Goal: Information Seeking & Learning: Learn about a topic

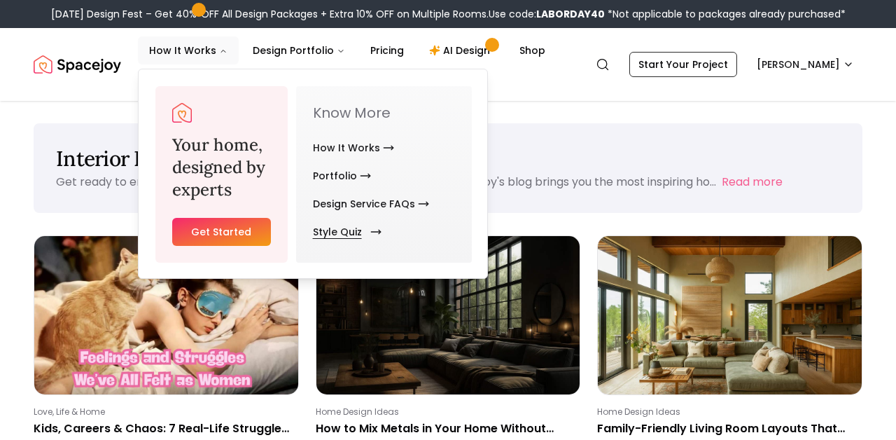
click at [335, 227] on link "Style Quiz" at bounding box center [344, 232] width 63 height 28
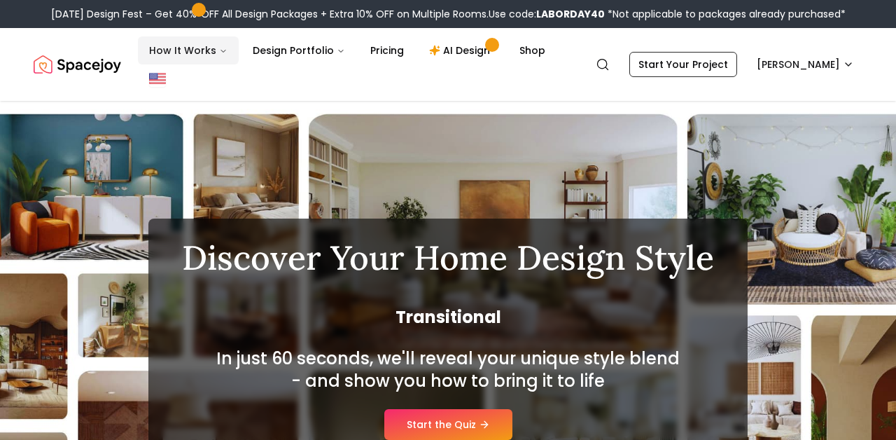
drag, startPoint x: 458, startPoint y: 48, endPoint x: 199, endPoint y: 50, distance: 259.0
click at [199, 80] on div "How It Works Design Portfolio Pricing AI Design Shop" at bounding box center [354, 64] width 433 height 56
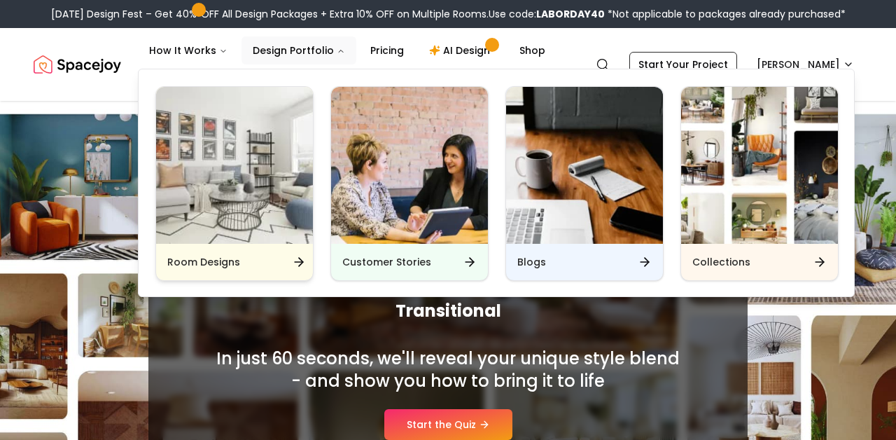
click at [290, 255] on div "Room Designs" at bounding box center [234, 262] width 157 height 36
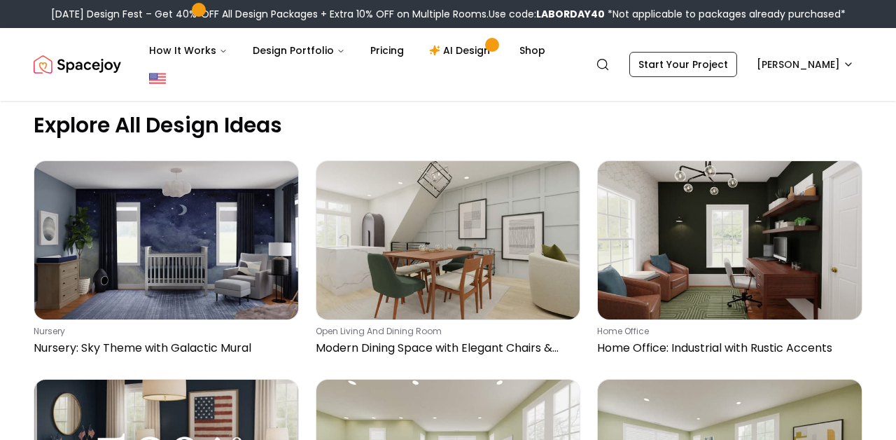
scroll to position [496, 0]
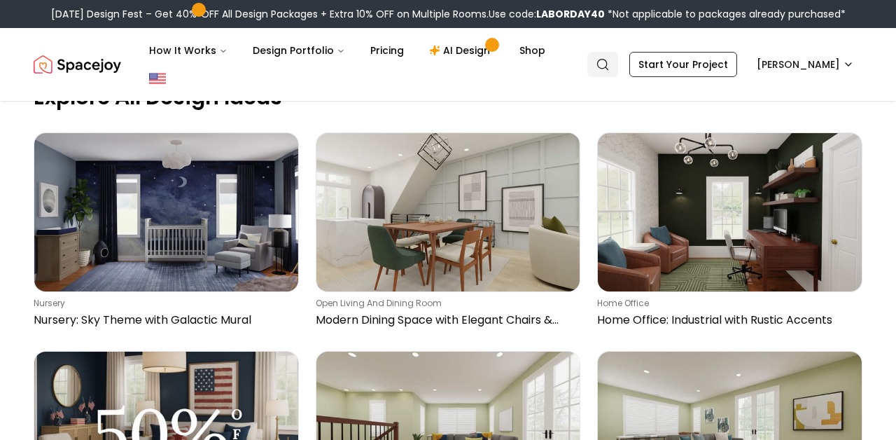
click at [617, 66] on link "Search" at bounding box center [602, 64] width 31 height 25
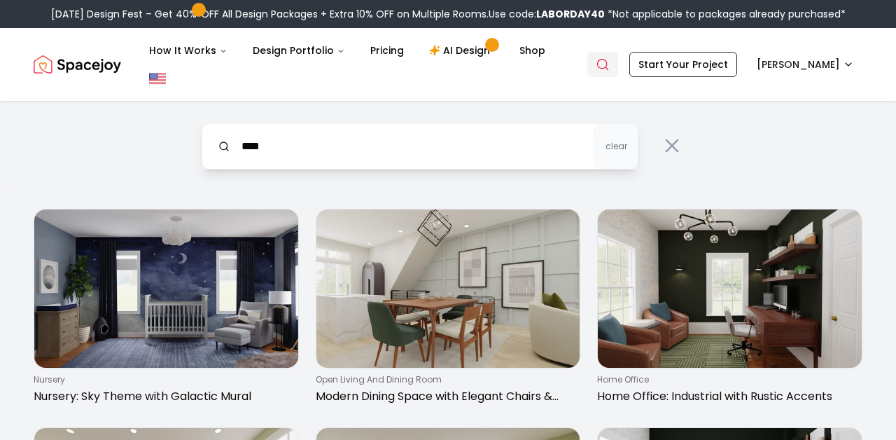
type input "****"
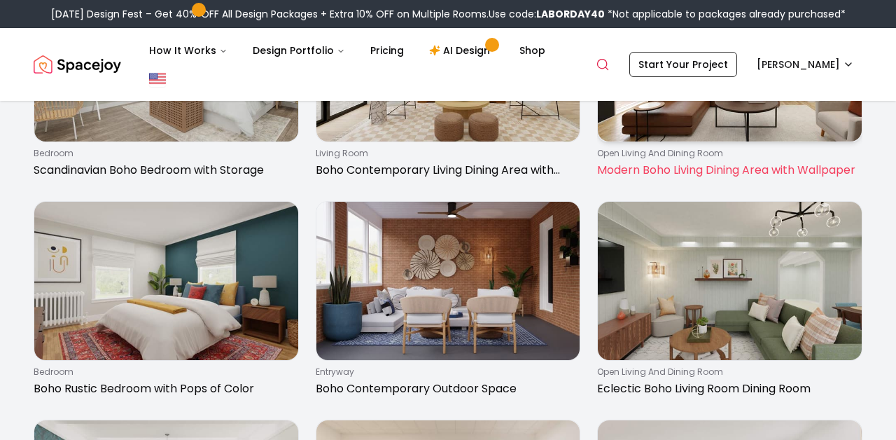
scroll to position [1753, 0]
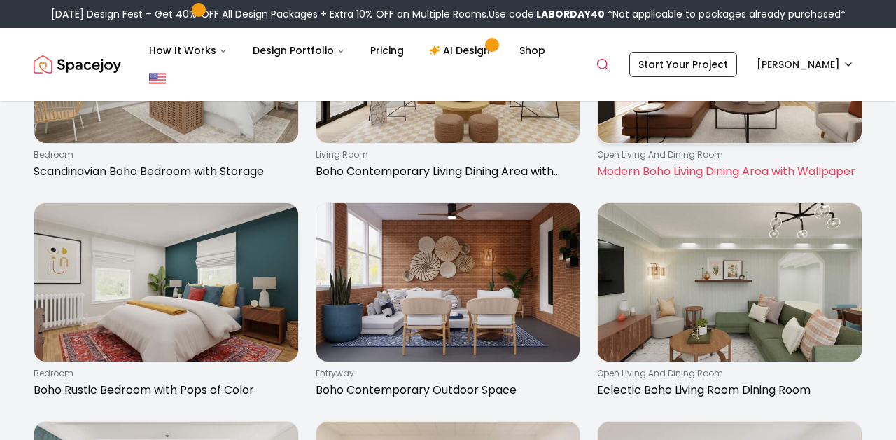
click at [690, 166] on p "Modern Boho Living Dining Area with Wallpaper" at bounding box center [727, 171] width 260 height 17
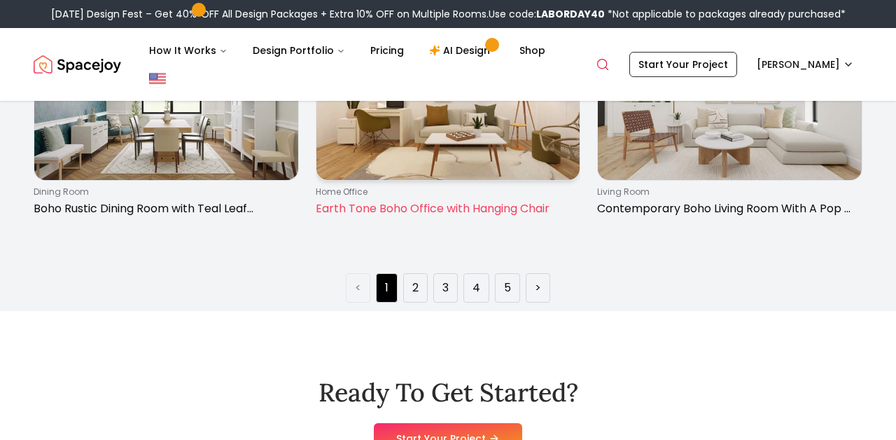
scroll to position [2152, 0]
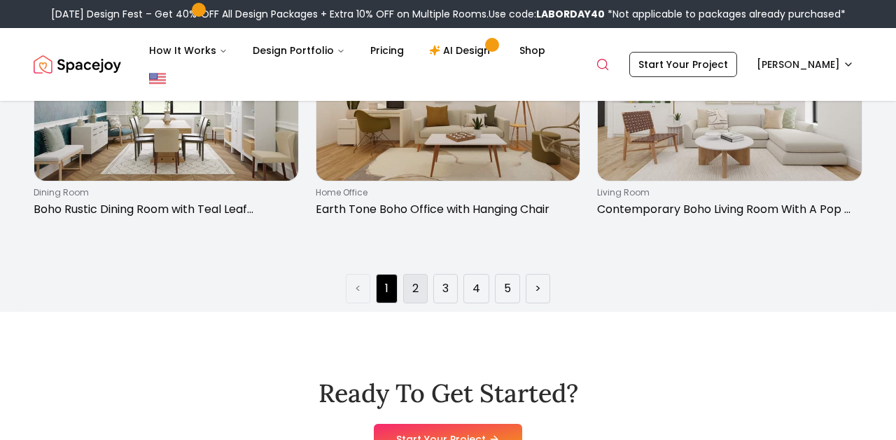
click at [428, 281] on li "2" at bounding box center [415, 288] width 24 height 29
click at [418, 287] on link "2" at bounding box center [415, 288] width 6 height 17
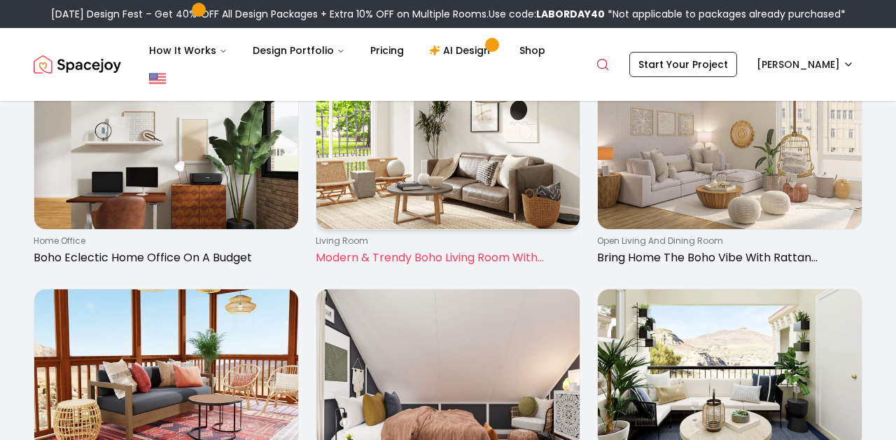
scroll to position [304, 0]
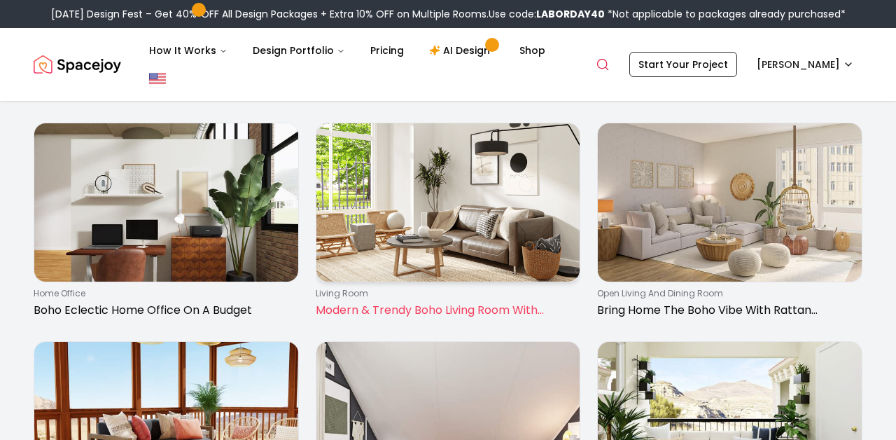
click at [469, 212] on img at bounding box center [448, 202] width 264 height 158
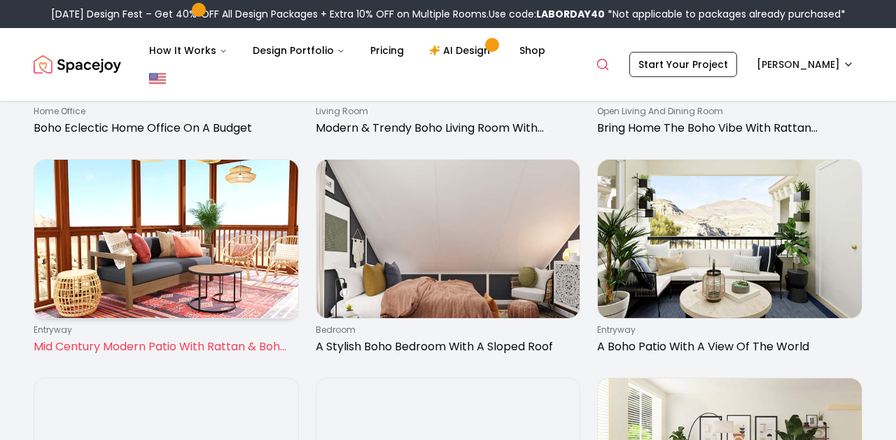
scroll to position [490, 0]
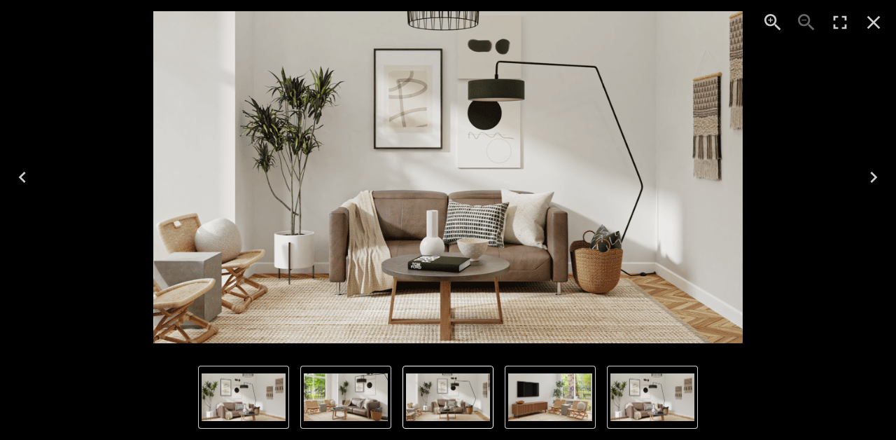
click at [869, 24] on icon "Close" at bounding box center [873, 22] width 22 height 22
